Goal: Navigation & Orientation: Find specific page/section

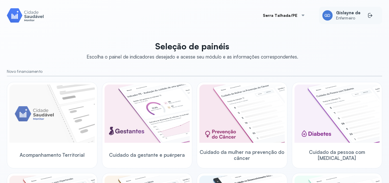
click at [338, 16] on span "Enfermeiro" at bounding box center [348, 18] width 25 height 5
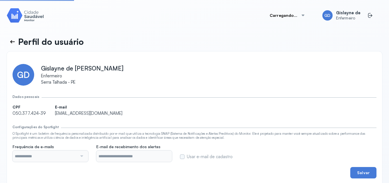
type input "**********"
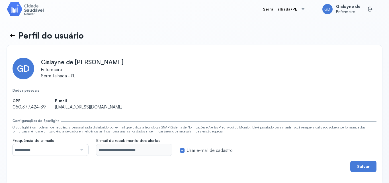
scroll to position [8, 0]
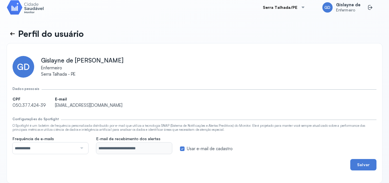
click at [30, 11] on img at bounding box center [25, 7] width 37 height 16
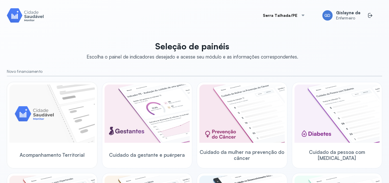
click at [44, 116] on img at bounding box center [51, 113] width 85 height 58
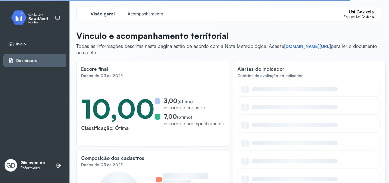
click at [28, 62] on span "Dashboard" at bounding box center [26, 60] width 21 height 5
click at [21, 40] on div "Início" at bounding box center [34, 43] width 63 height 13
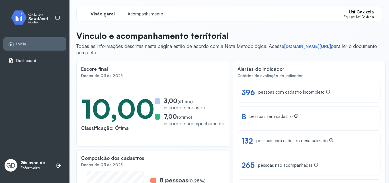
click at [26, 58] on div "Dashboard" at bounding box center [22, 61] width 28 height 6
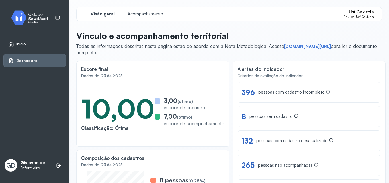
click at [35, 15] on img at bounding box center [31, 17] width 51 height 17
